Goal: Transaction & Acquisition: Purchase product/service

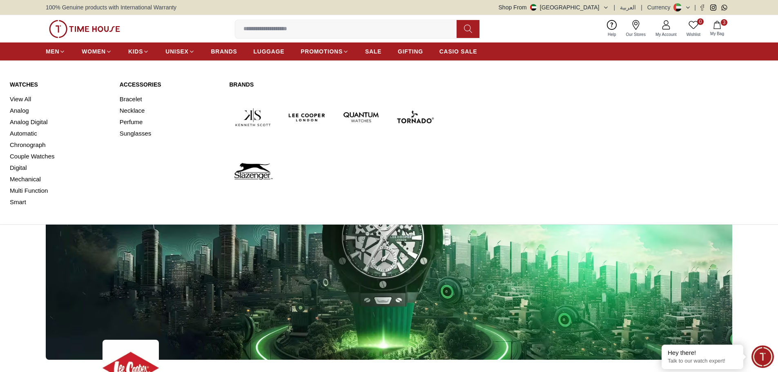
click at [20, 83] on link "Watches" at bounding box center [60, 84] width 100 height 8
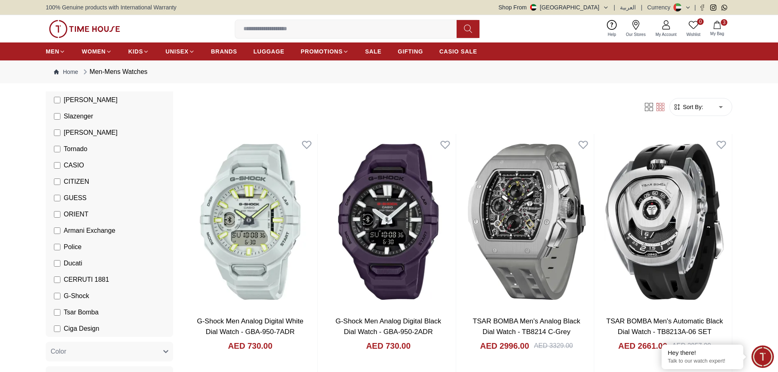
scroll to position [123, 0]
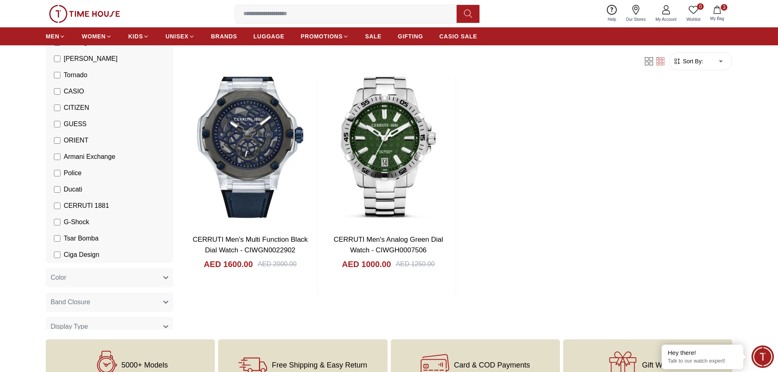
scroll to position [82, 0]
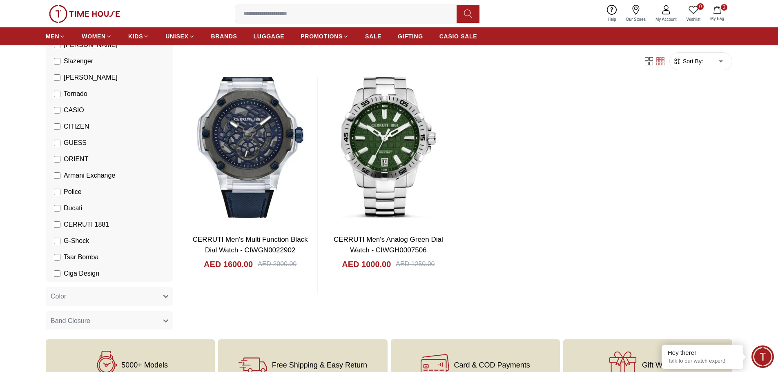
click at [58, 131] on li "CITIZEN" at bounding box center [111, 126] width 124 height 16
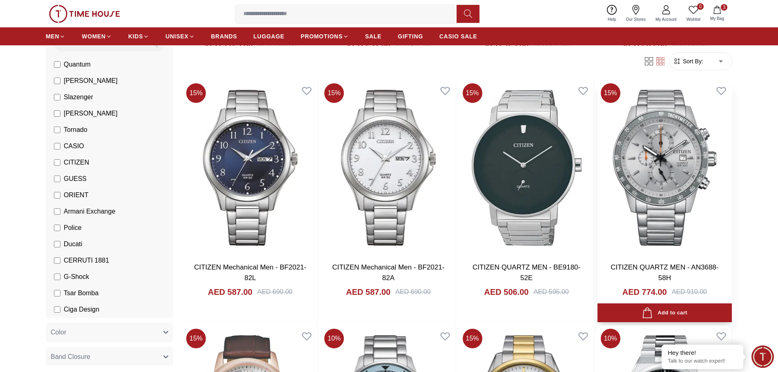
scroll to position [531, 0]
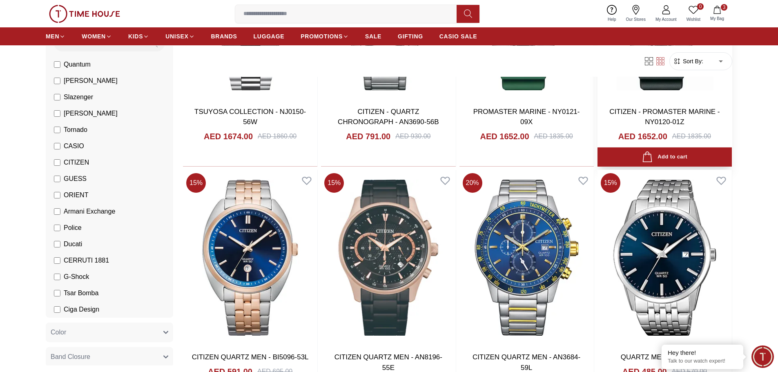
scroll to position [2369, 0]
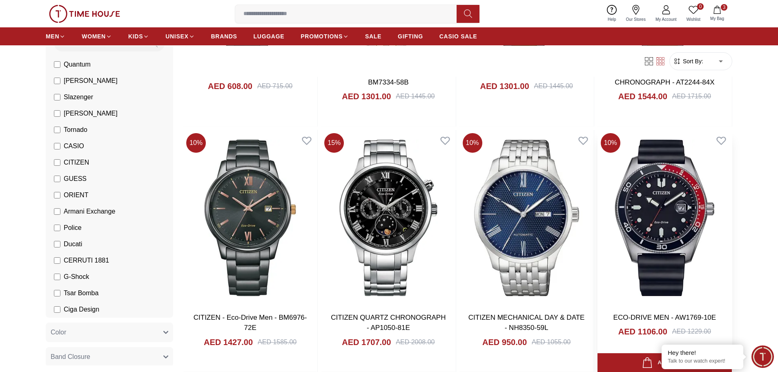
scroll to position [2777, 0]
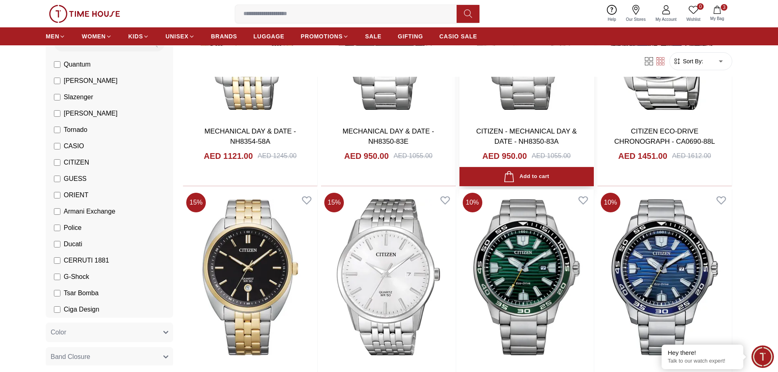
scroll to position [3920, 0]
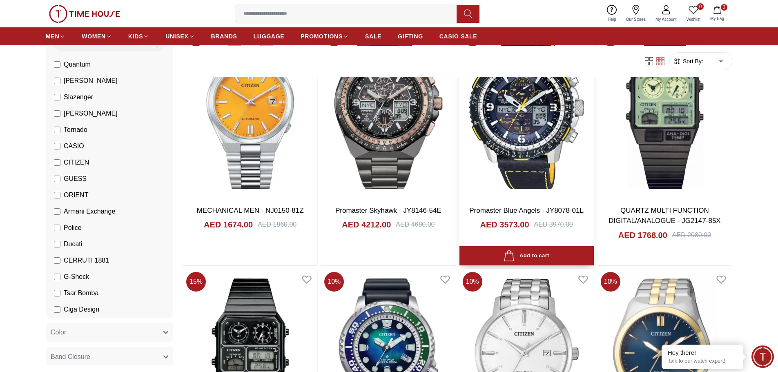
scroll to position [5390, 0]
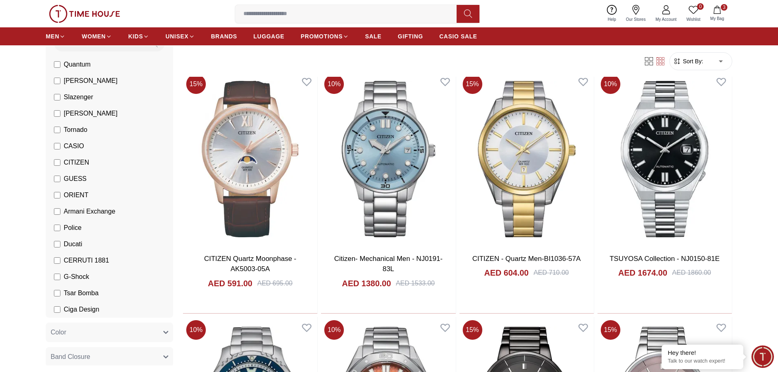
scroll to position [791, 0]
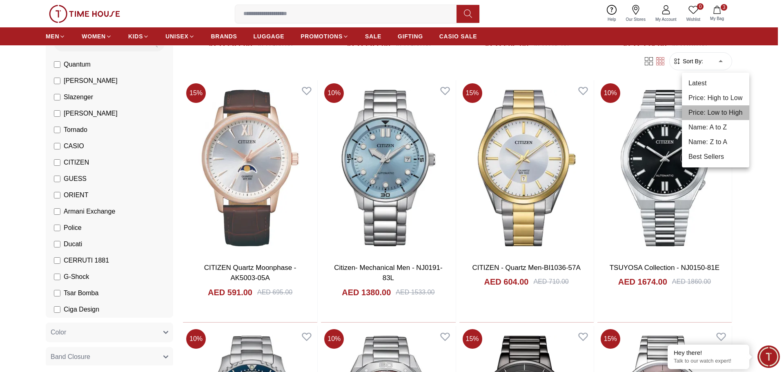
click at [722, 111] on li "Price: Low to High" at bounding box center [715, 112] width 67 height 15
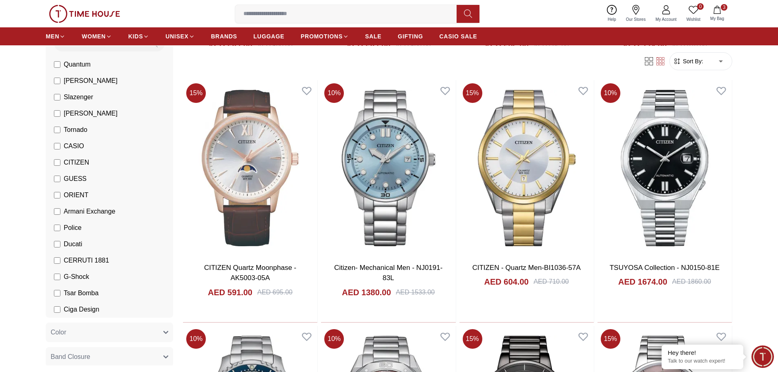
type input "*"
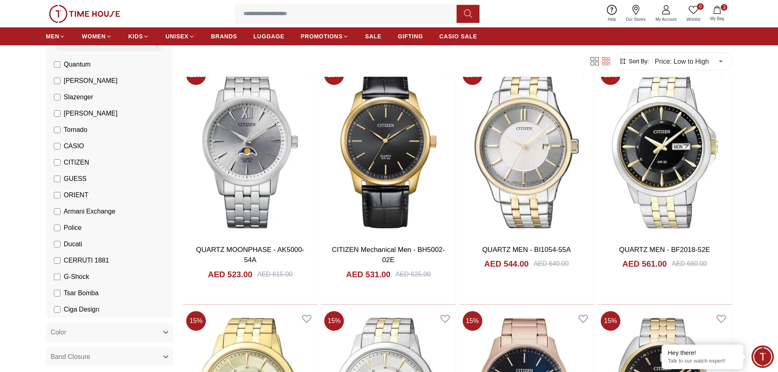
scroll to position [572, 0]
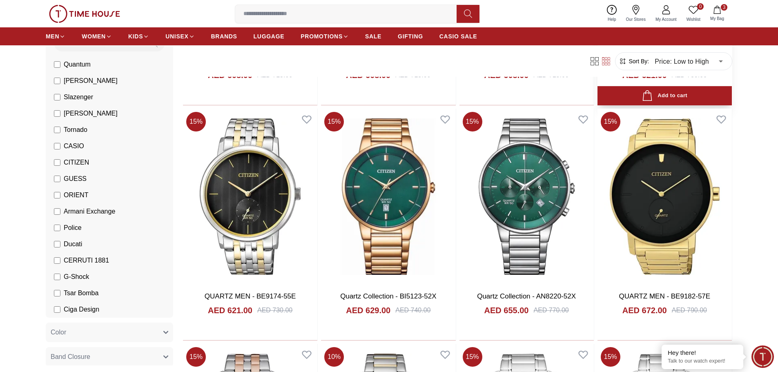
scroll to position [1960, 0]
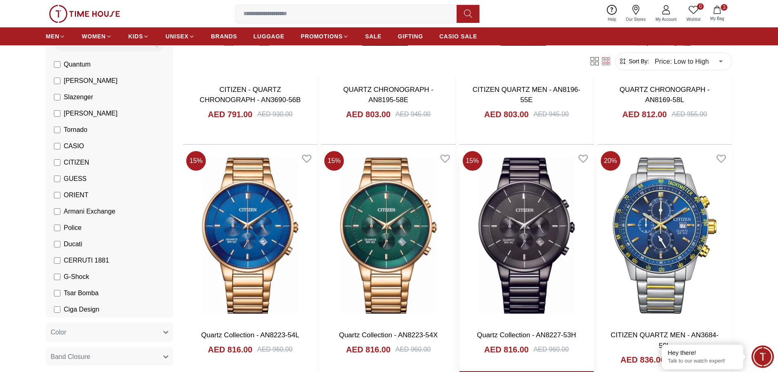
scroll to position [3144, 0]
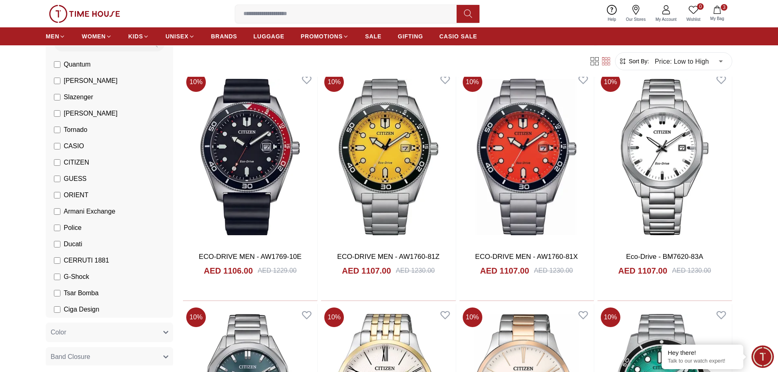
scroll to position [4451, 0]
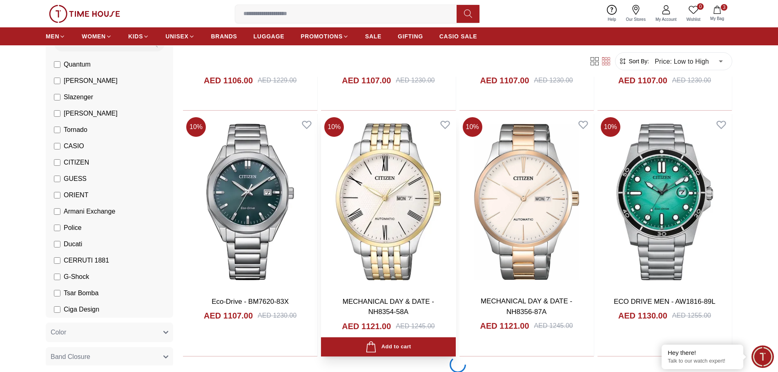
scroll to position [4819, 0]
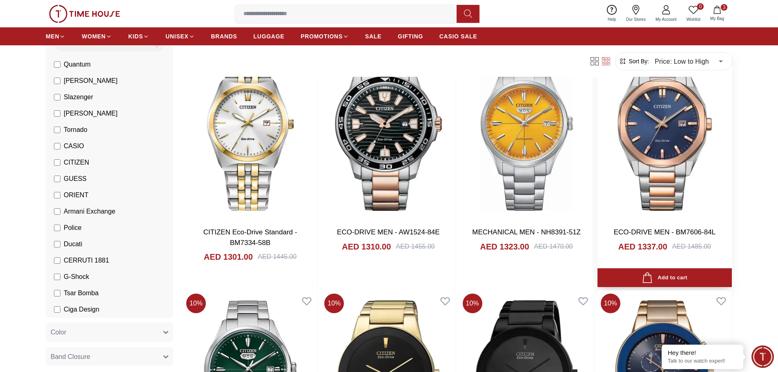
scroll to position [6085, 0]
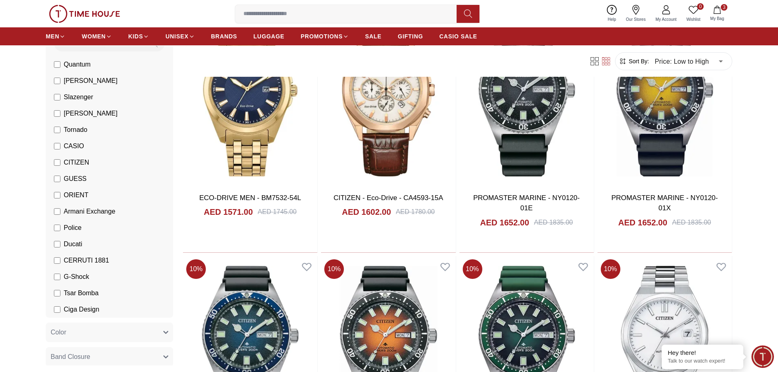
scroll to position [7187, 0]
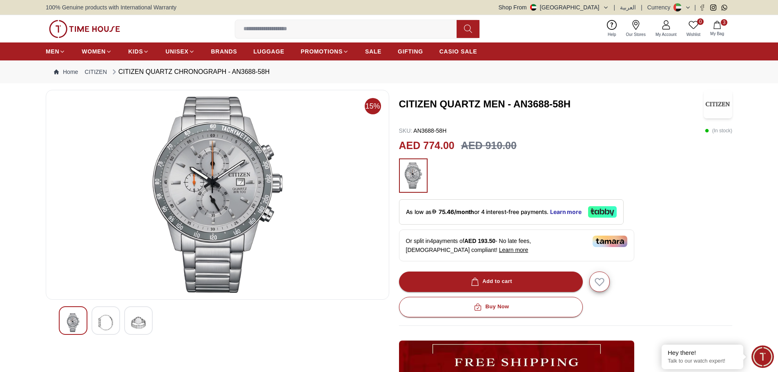
click at [106, 312] on div at bounding box center [105, 320] width 29 height 29
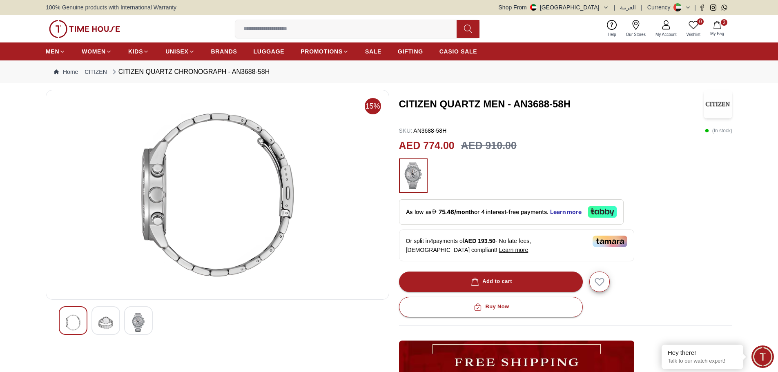
click at [126, 318] on div at bounding box center [138, 320] width 29 height 29
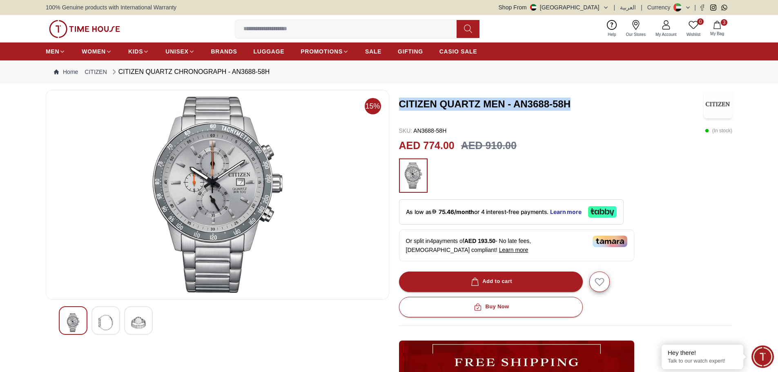
drag, startPoint x: 400, startPoint y: 105, endPoint x: 591, endPoint y: 105, distance: 190.7
click at [591, 105] on h3 "CITIZEN QUARTZ MEN - AN3688-58H" at bounding box center [551, 104] width 305 height 13
copy h3 "CITIZEN QUARTZ MEN - AN3688-58H"
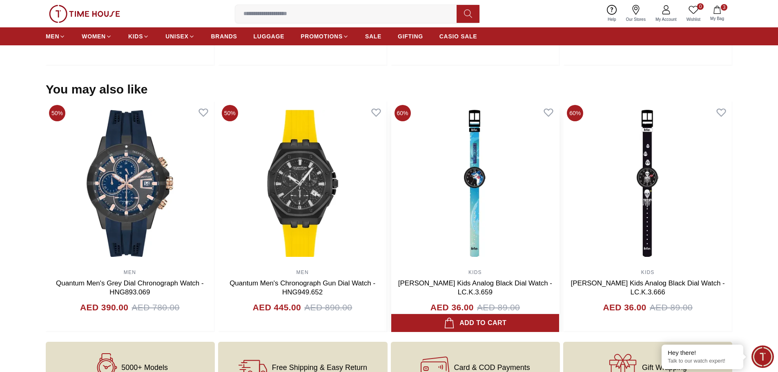
scroll to position [858, 0]
